Goal: Information Seeking & Learning: Learn about a topic

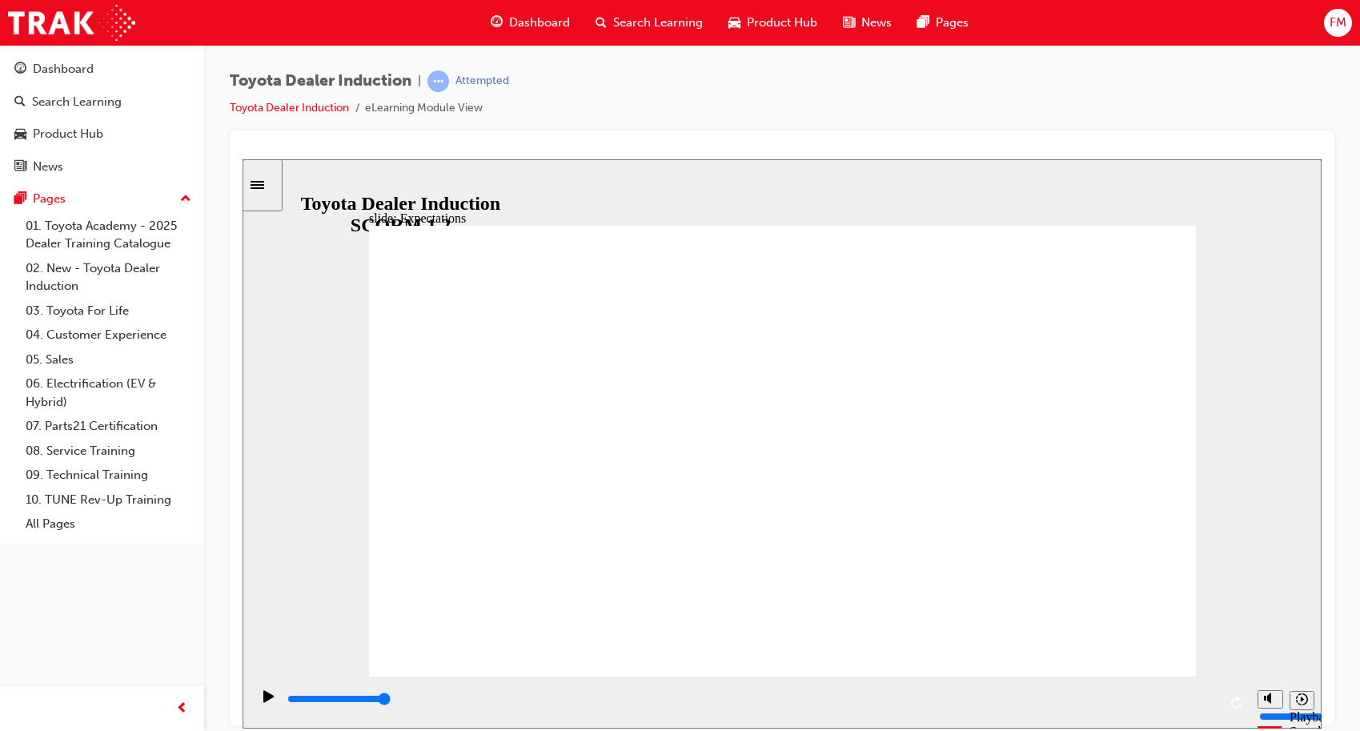
click at [270, 186] on icon "Sidebar Toggle" at bounding box center [262, 183] width 24 height 10
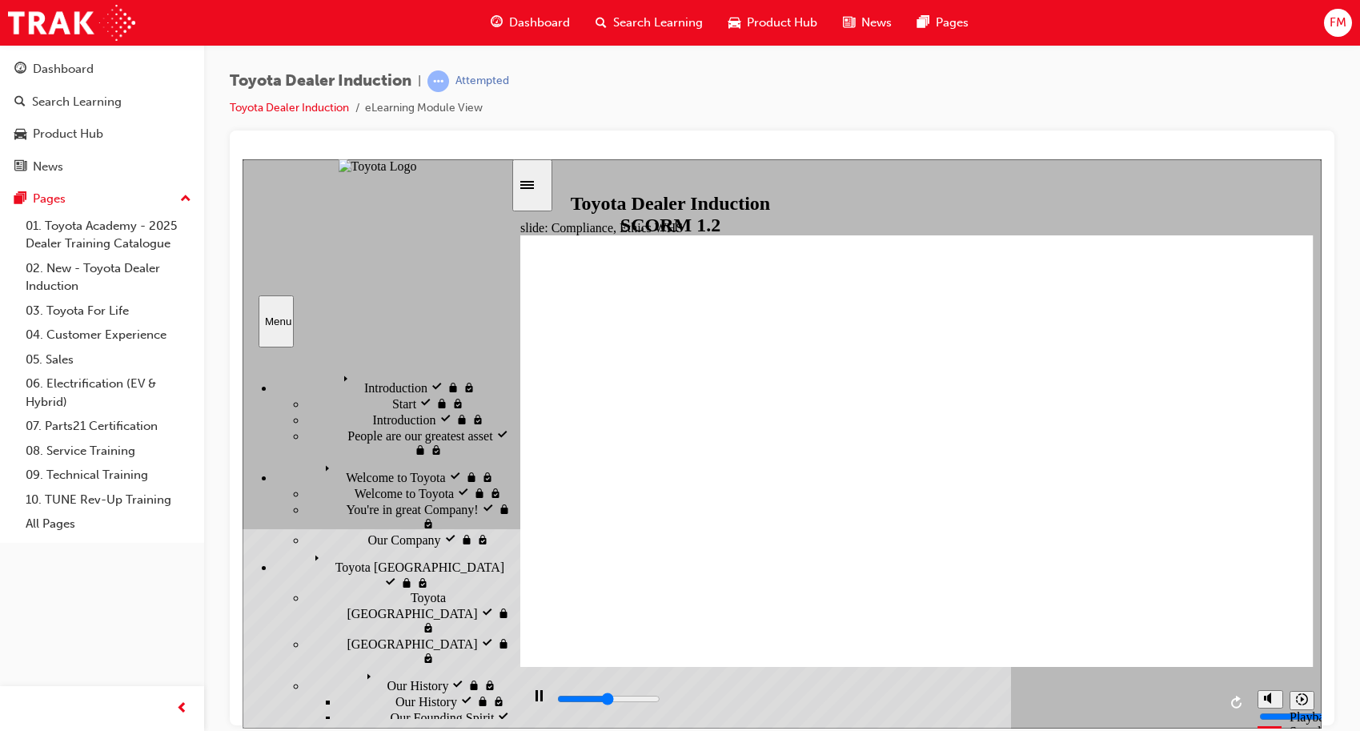
click at [544, 179] on icon "Sidebar Toggle" at bounding box center [532, 183] width 24 height 10
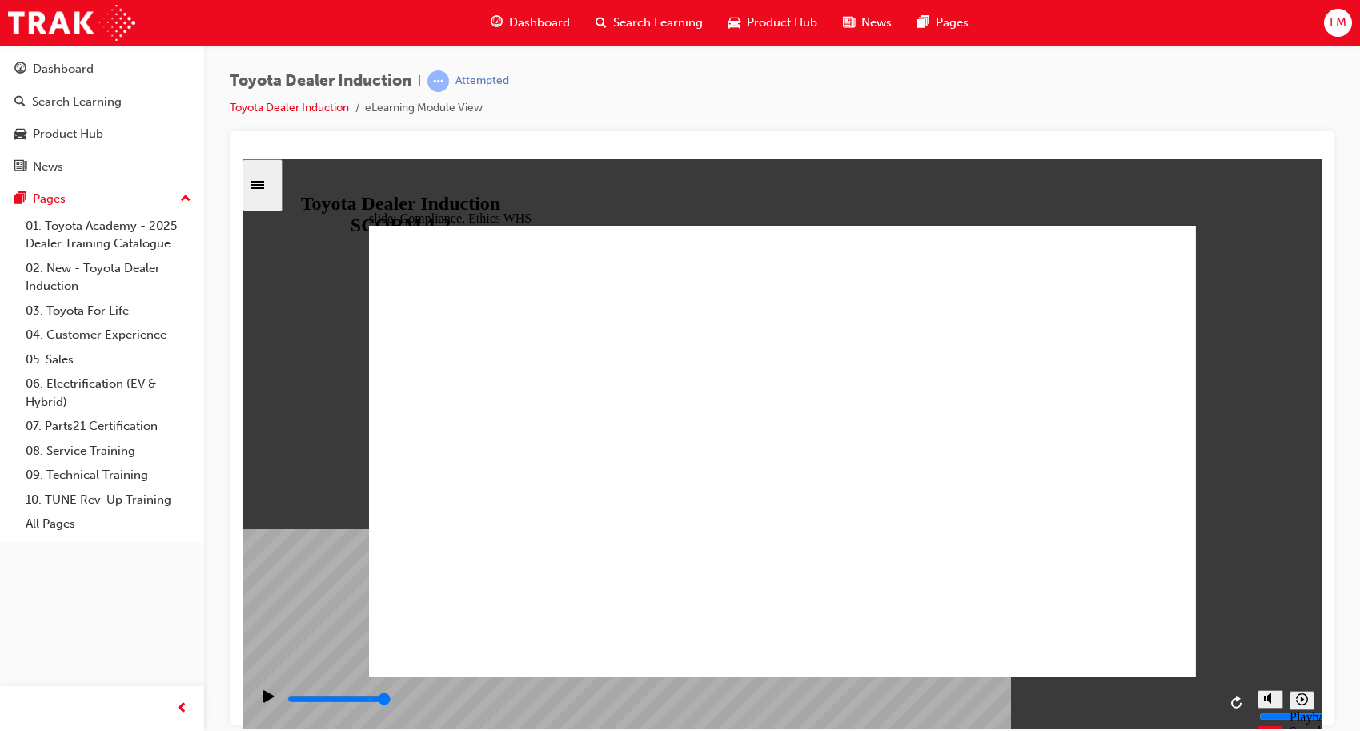
type input "8400"
checkbox input "true"
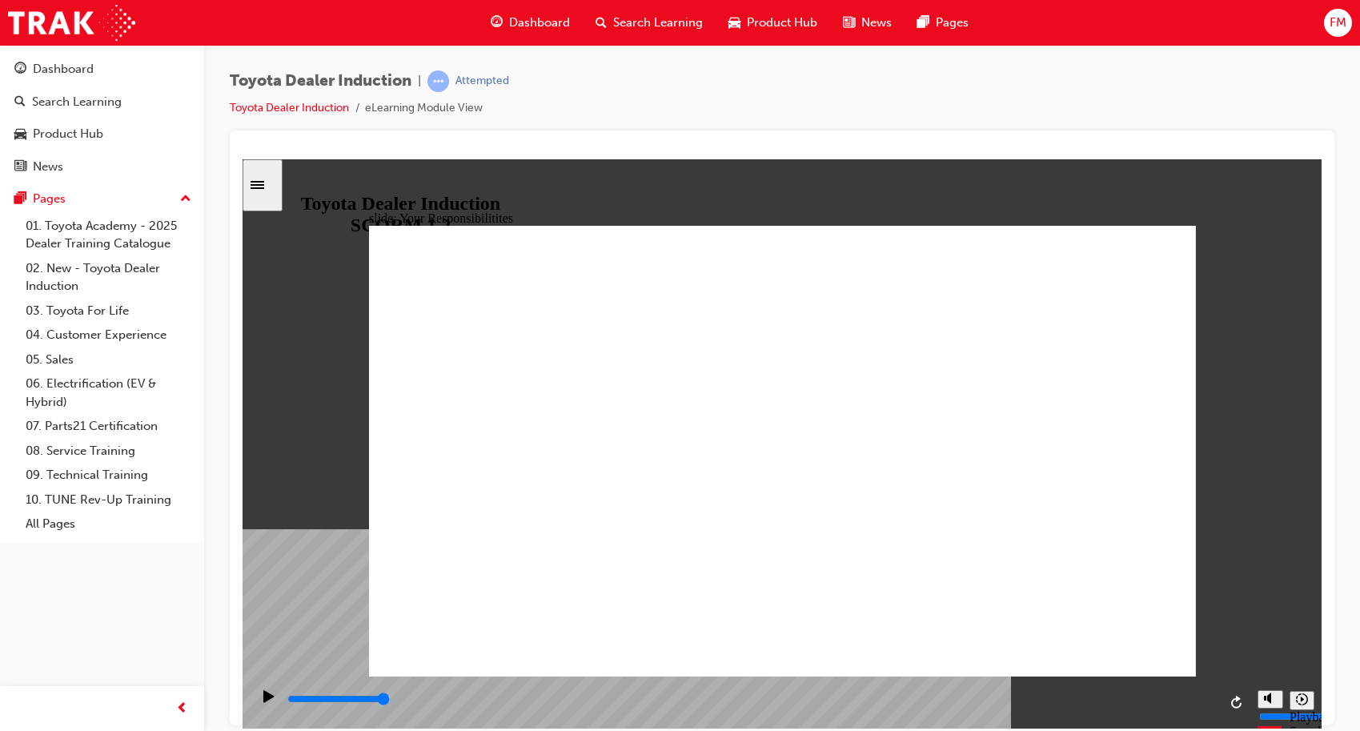
checkbox input "true"
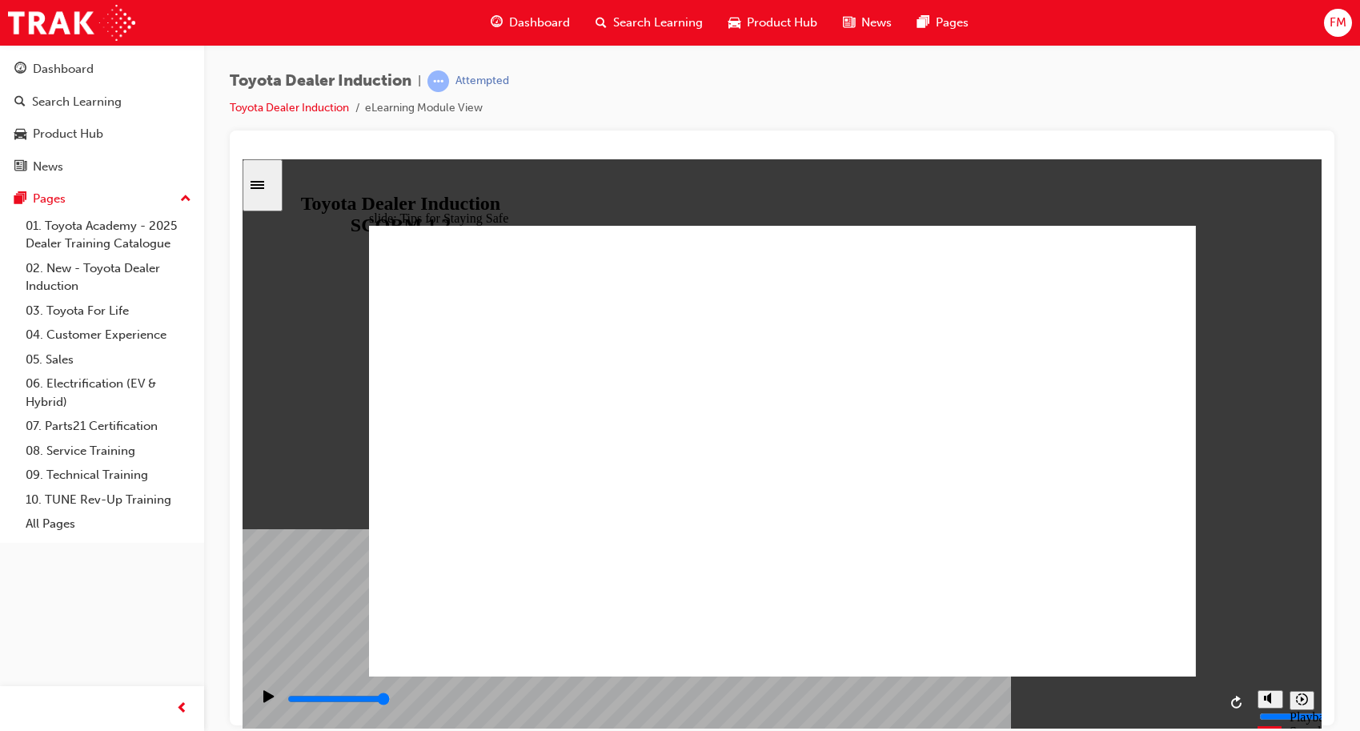
type input "5000"
checkbox input "true"
type input "5000"
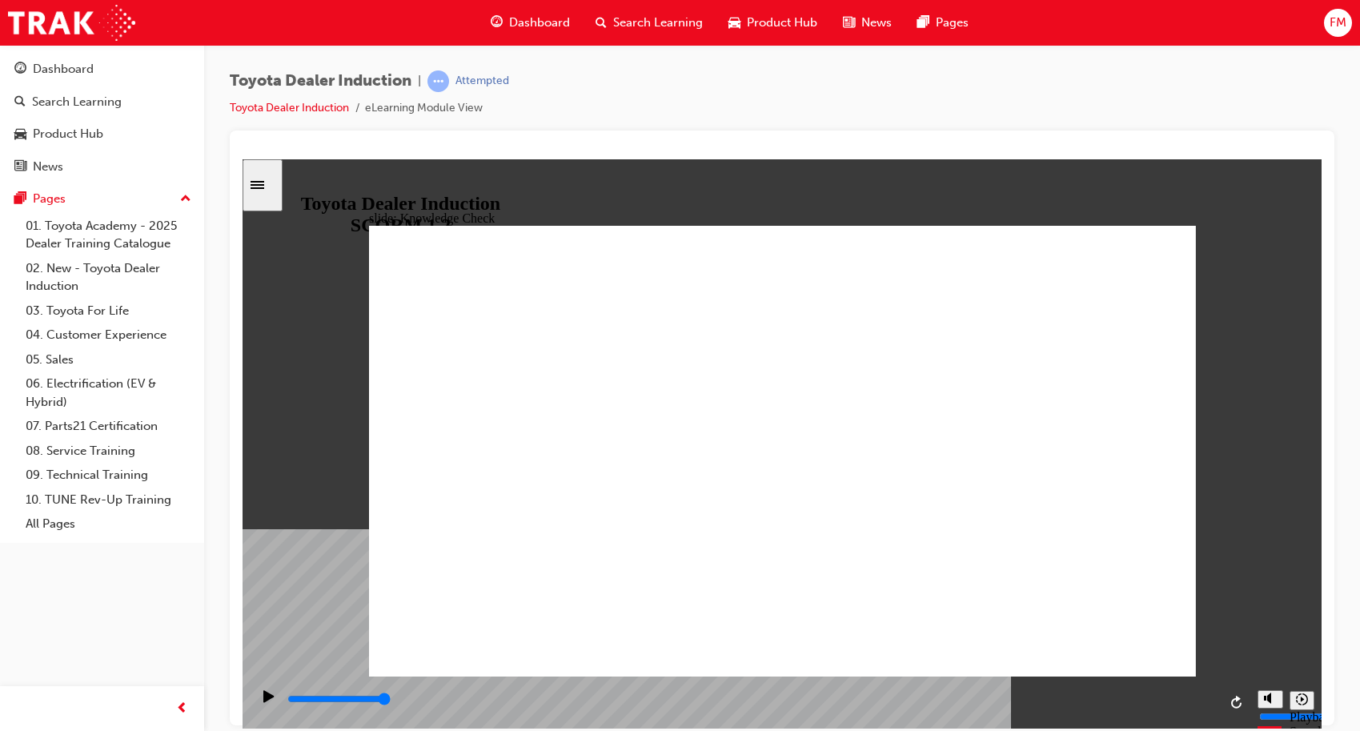
radio input "true"
type input "5000"
checkbox input "true"
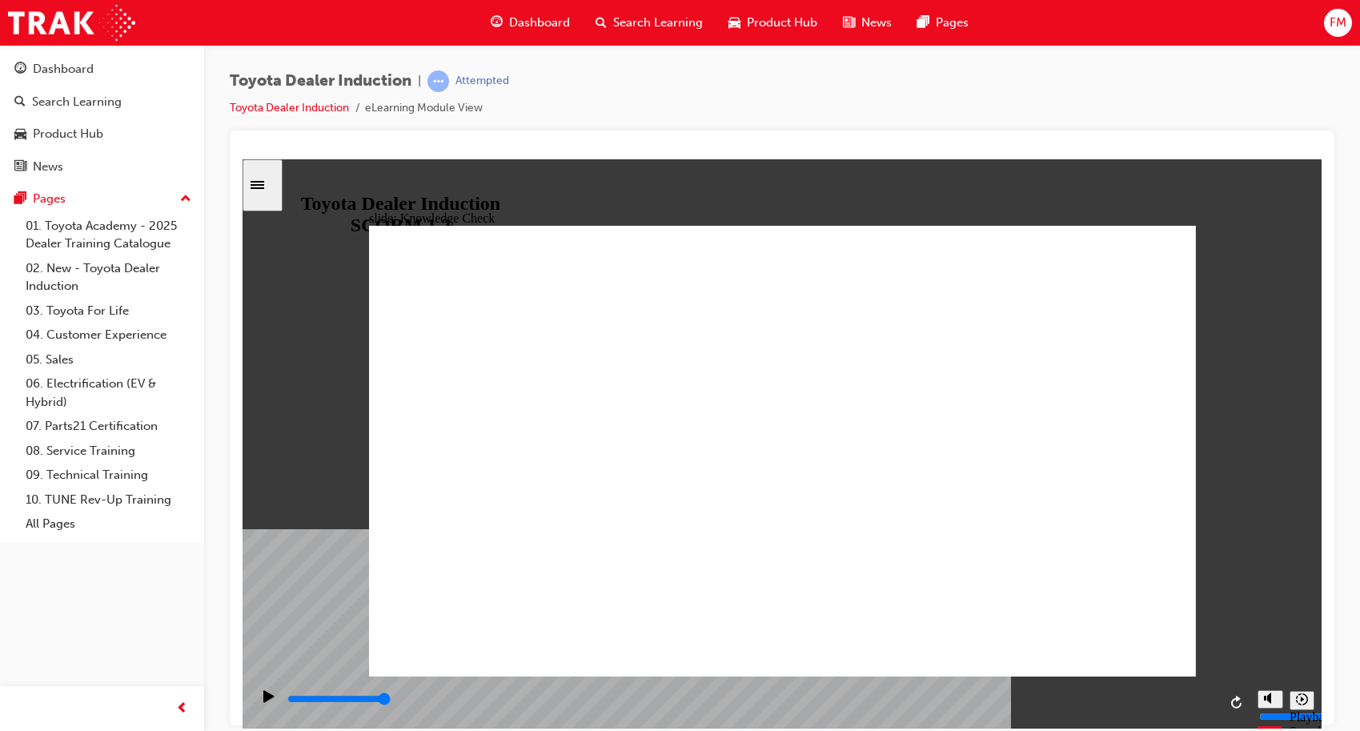
checkbox input "true"
type input "5000"
checkbox input "true"
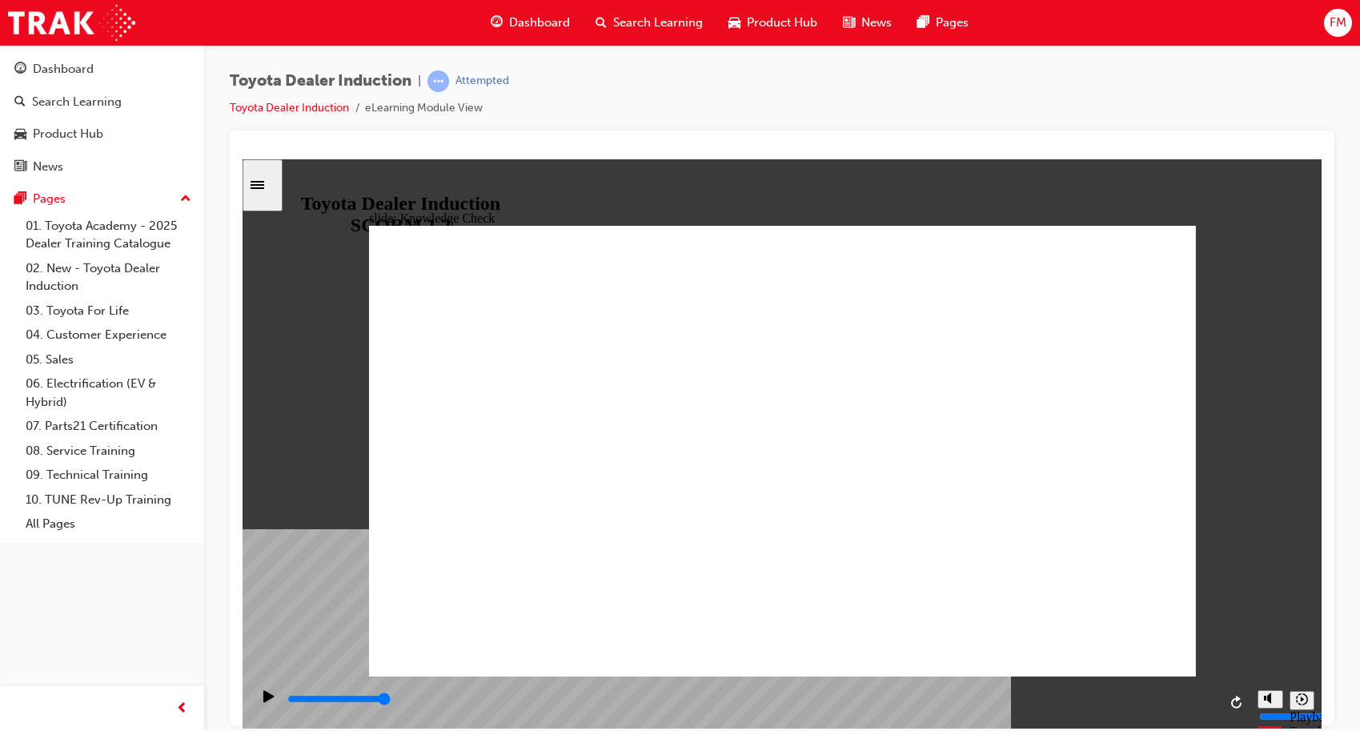
checkbox input "true"
type input "9900"
